Goal: Information Seeking & Learning: Understand process/instructions

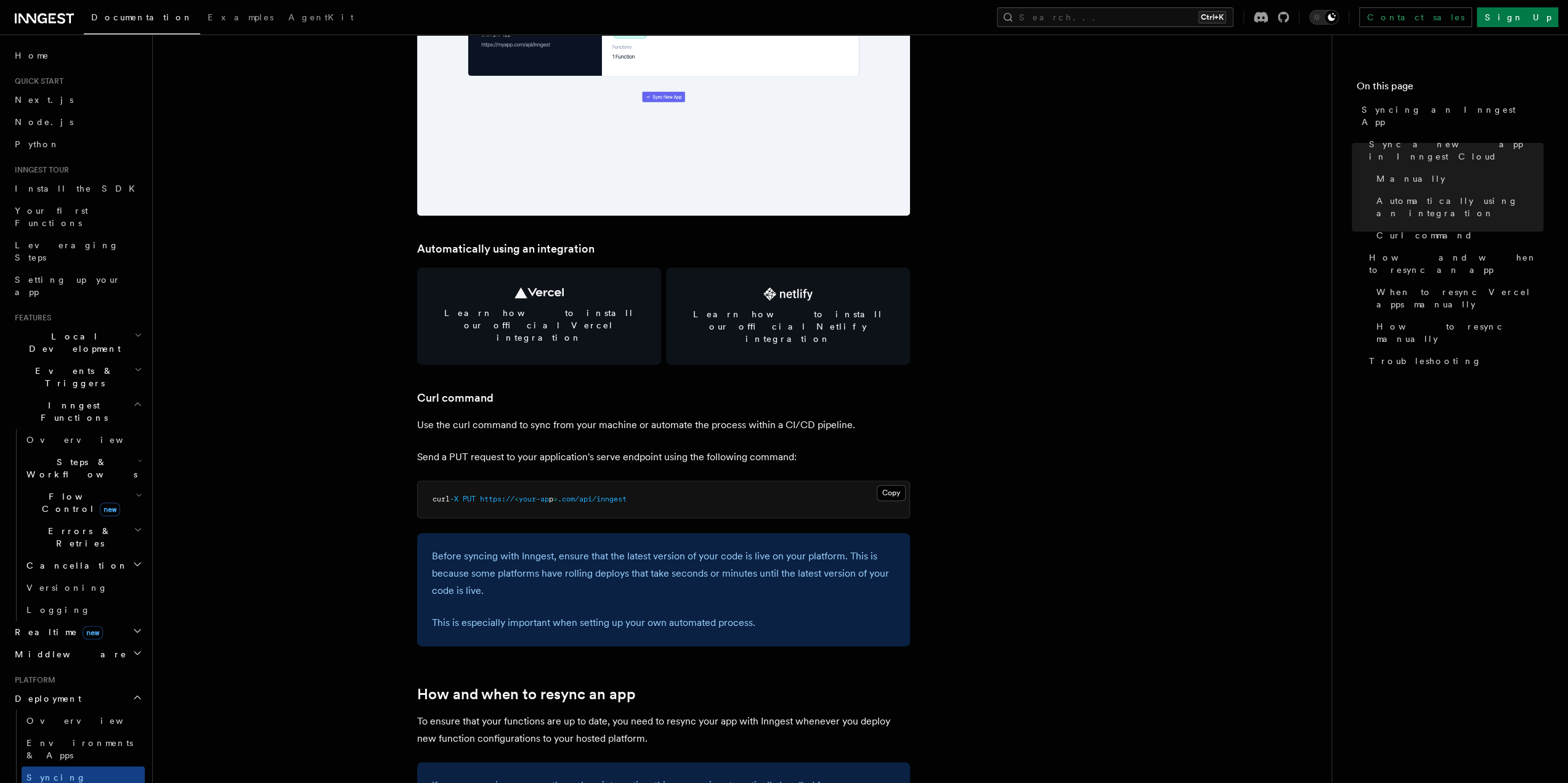
scroll to position [1540, 0]
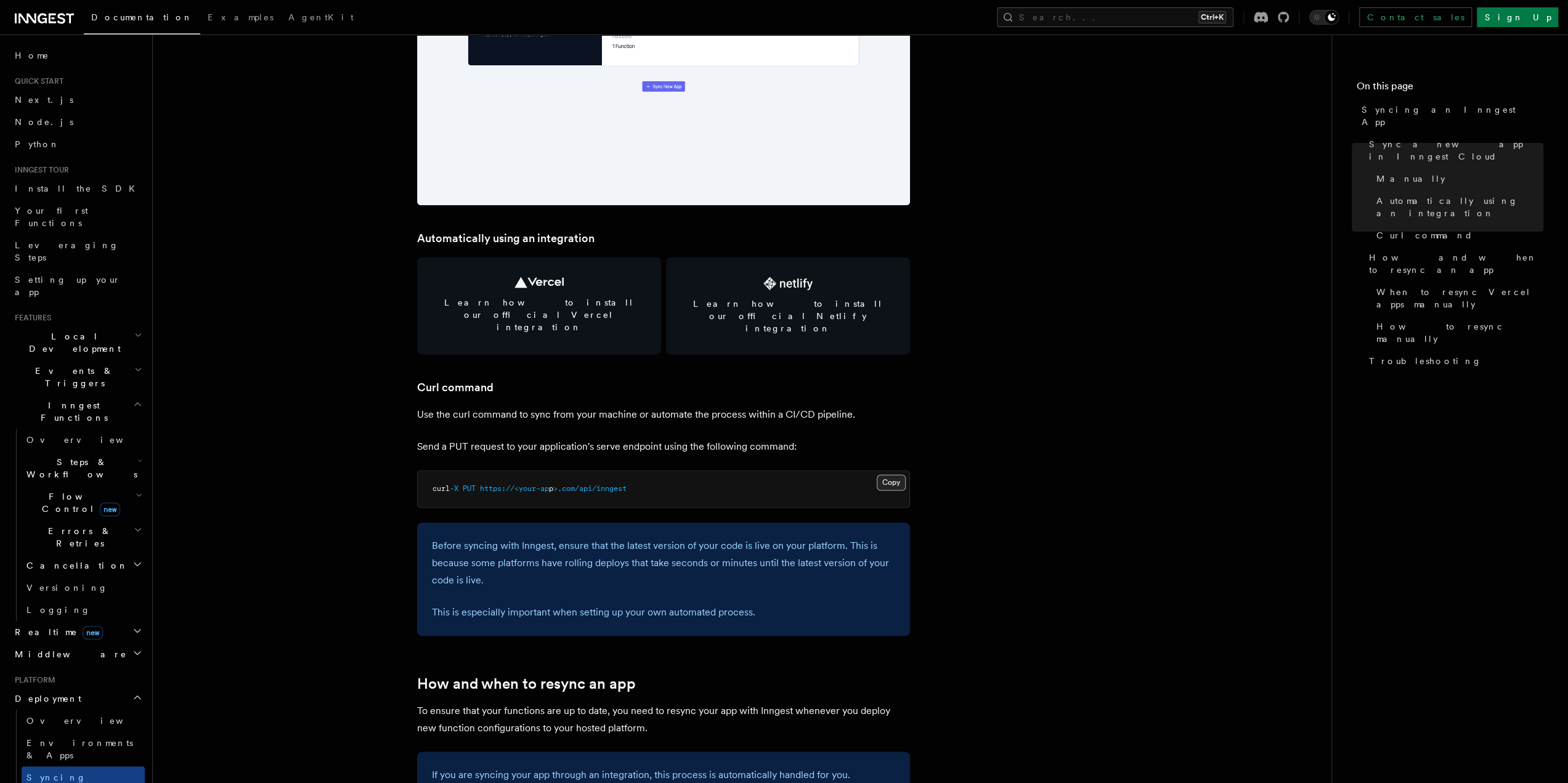
click at [902, 475] on button "Copy Copied" at bounding box center [891, 483] width 29 height 16
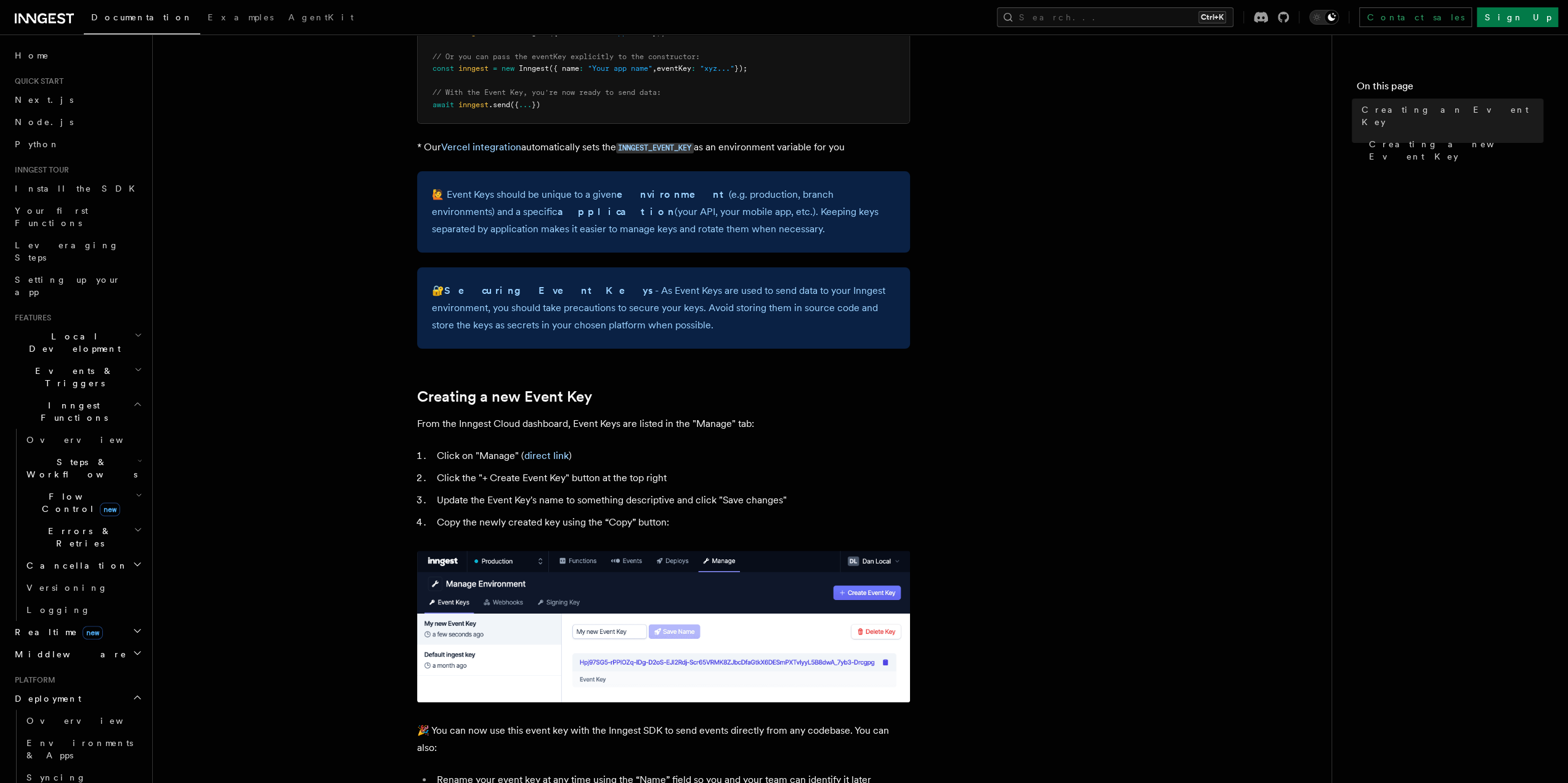
scroll to position [217, 0]
click at [533, 455] on link "direct link" at bounding box center [546, 455] width 45 height 12
